Goal: Transaction & Acquisition: Purchase product/service

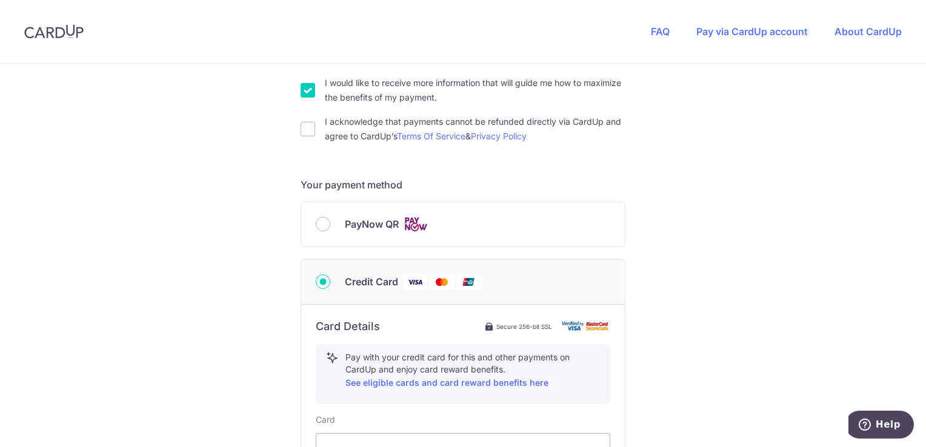
scroll to position [424, 0]
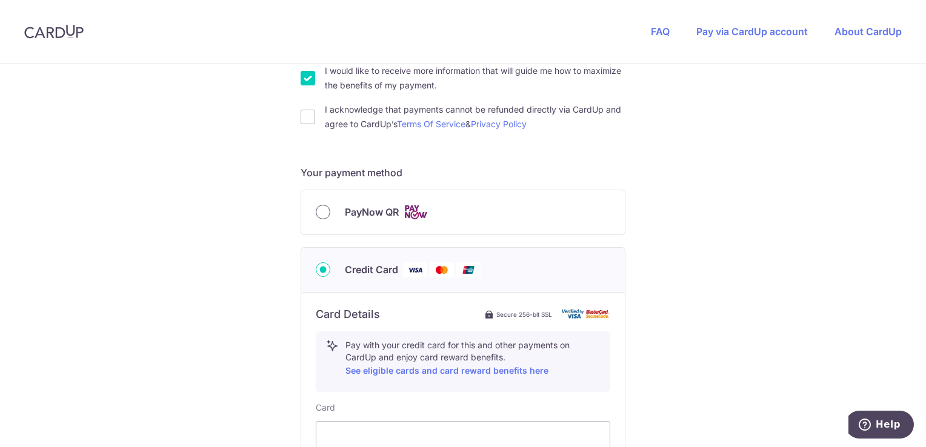
click at [324, 214] on input "PayNow QR" at bounding box center [323, 212] width 15 height 15
radio input "true"
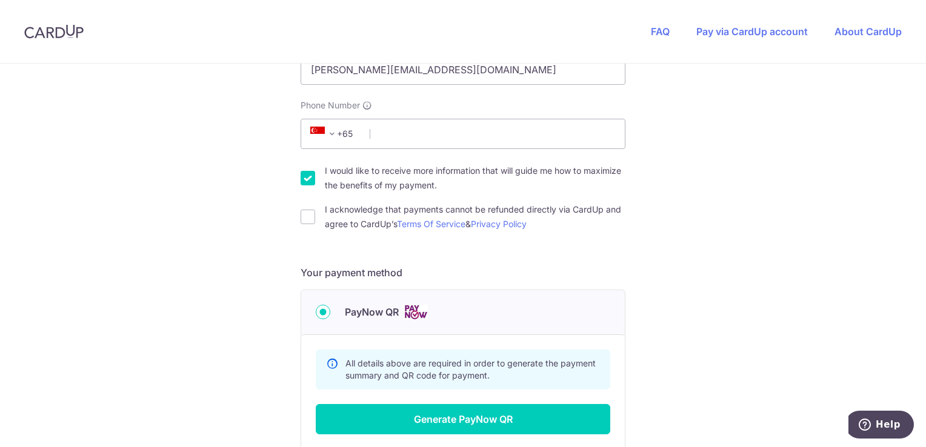
scroll to position [303, 0]
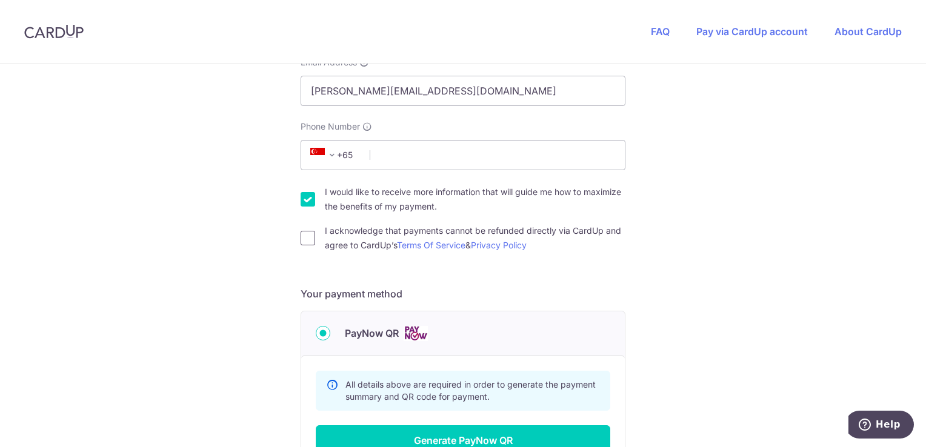
click at [305, 233] on input "I acknowledge that payments cannot be refunded directly via CardUp and agree to…" at bounding box center [308, 238] width 15 height 15
checkbox input "true"
click at [311, 202] on input "I would like to receive more information that will guide me how to maximize the…" at bounding box center [308, 199] width 15 height 15
checkbox input "false"
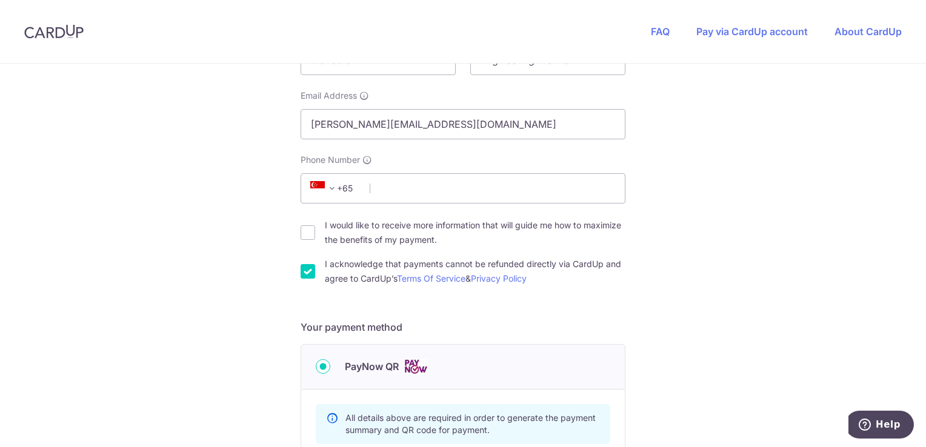
scroll to position [242, 0]
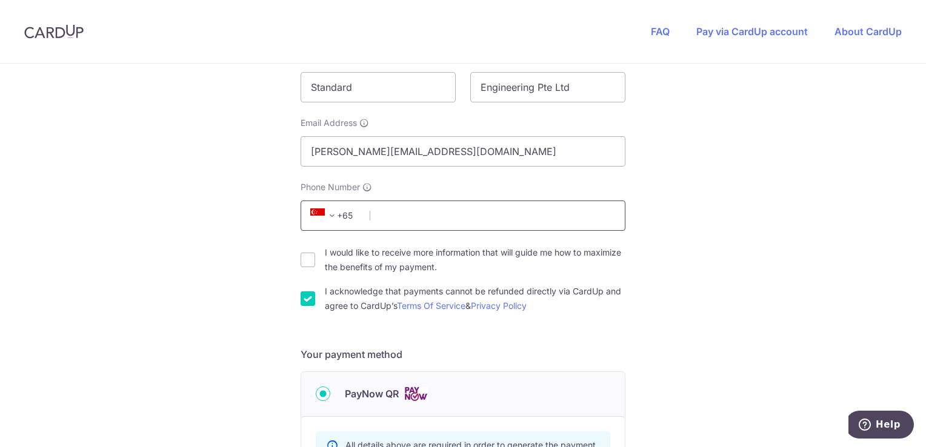
click at [416, 227] on input "Phone Number" at bounding box center [463, 216] width 325 height 30
type input "94363422"
select select "65"
click at [336, 154] on input "[PERSON_NAME][EMAIL_ADDRESS][DOMAIN_NAME]" at bounding box center [463, 151] width 325 height 30
drag, startPoint x: 332, startPoint y: 156, endPoint x: 216, endPoint y: 133, distance: 118.6
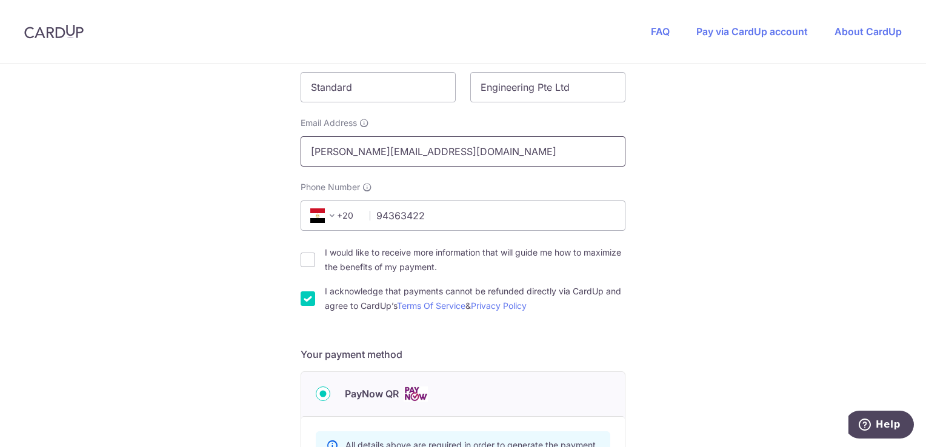
click at [216, 133] on div "You are paying TENTAGE RENTAL SINGAPORE PTE. LTD. TENTAGE RENTAL SINGAPORE PTE.…" at bounding box center [463, 263] width 926 height 885
type input "[EMAIL_ADDRESS][DOMAIN_NAME]"
click at [339, 218] on span "+20" at bounding box center [334, 215] width 55 height 15
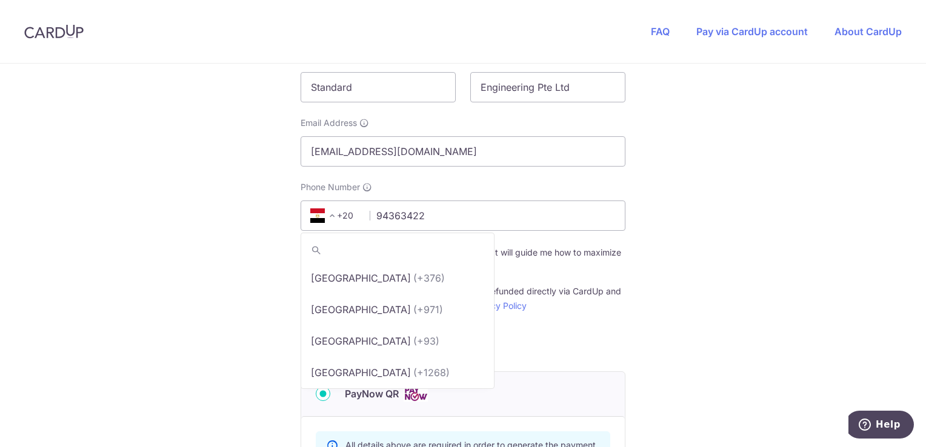
scroll to position [1983, 0]
type input "+65"
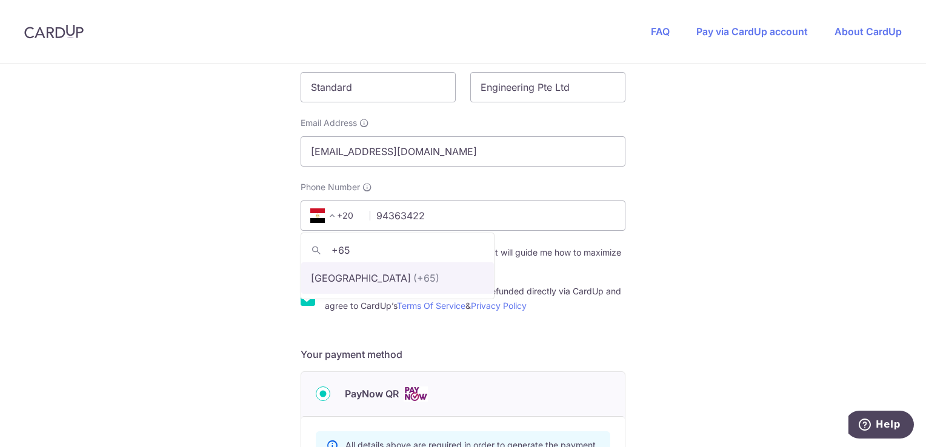
scroll to position [0, 0]
click at [371, 251] on input "+65" at bounding box center [397, 250] width 193 height 24
select select "199"
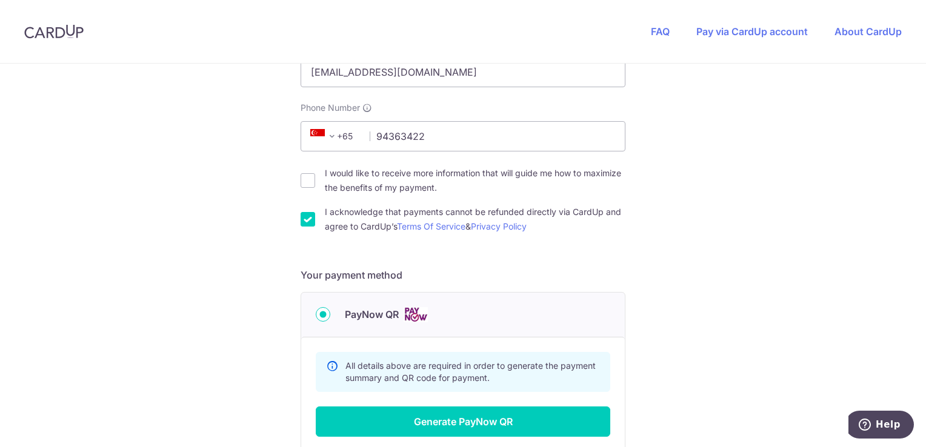
scroll to position [424, 0]
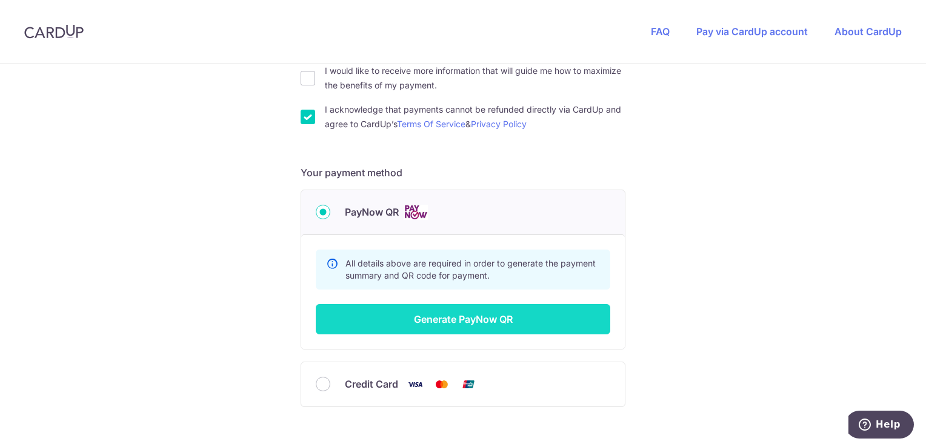
click at [487, 323] on button "Generate PayNow QR" at bounding box center [463, 319] width 294 height 30
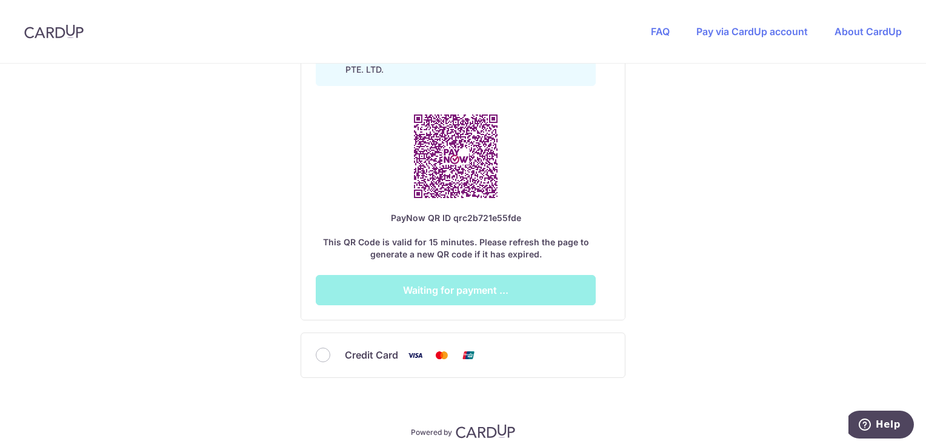
scroll to position [783, 0]
